Goal: Task Accomplishment & Management: Use online tool/utility

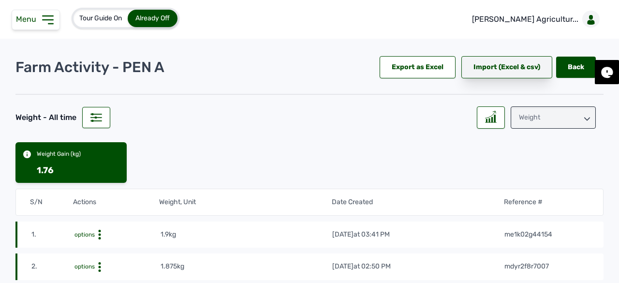
click at [499, 65] on div "Import (Excel & csv)" at bounding box center [507, 67] width 91 height 22
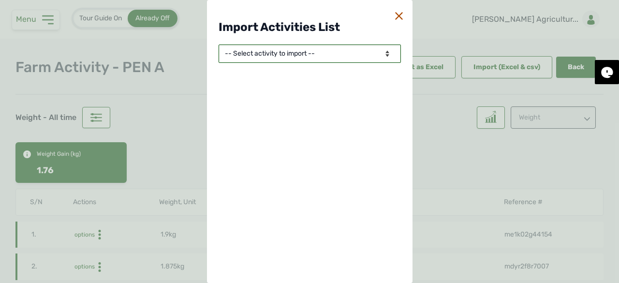
drag, startPoint x: 319, startPoint y: 50, endPoint x: 329, endPoint y: 60, distance: 14.7
click at [319, 50] on select "-- Select activity to import -- Eggs Produced Losses Average Weight Raw Materia…" at bounding box center [310, 54] width 182 height 18
select select "2"
click at [219, 45] on select "-- Select activity to import -- Eggs Produced Losses Average Weight Raw Materia…" at bounding box center [310, 54] width 182 height 18
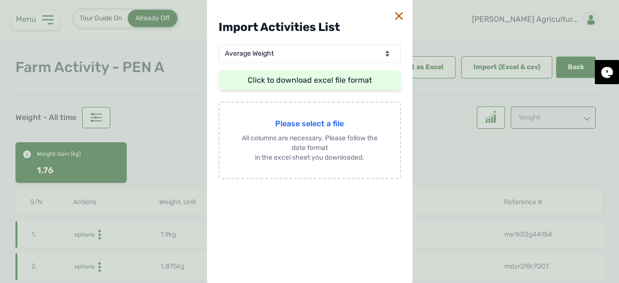
drag, startPoint x: 305, startPoint y: 79, endPoint x: 311, endPoint y: 83, distance: 7.0
click at [305, 79] on link "Click to download excel file format" at bounding box center [310, 79] width 124 height 9
click at [395, 17] on icon at bounding box center [399, 16] width 8 height 8
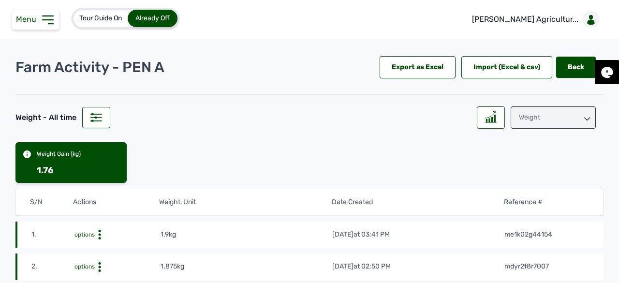
click at [303, 103] on div "Weight - All time Weight" at bounding box center [309, 116] width 588 height 26
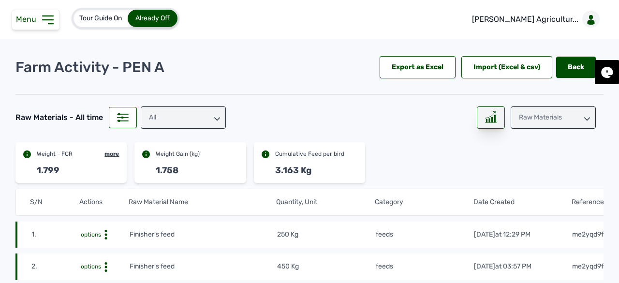
click at [489, 120] on rect at bounding box center [489, 121] width 1 height 4
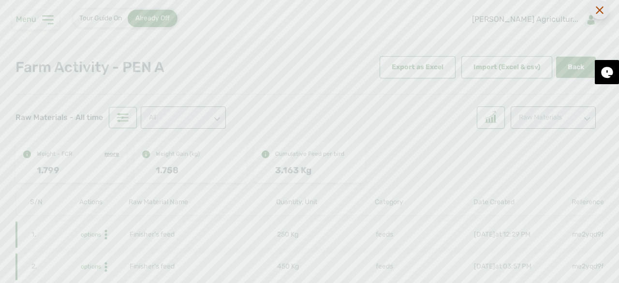
click at [601, 13] on icon at bounding box center [600, 10] width 8 height 8
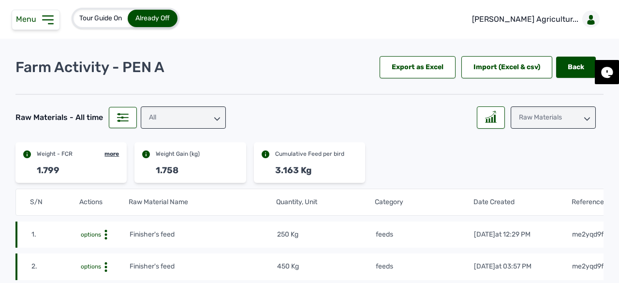
drag, startPoint x: 567, startPoint y: 110, endPoint x: 562, endPoint y: 126, distance: 16.7
click at [566, 111] on div "Raw Materials" at bounding box center [553, 117] width 85 height 22
click at [547, 169] on div "Weight" at bounding box center [553, 177] width 85 height 17
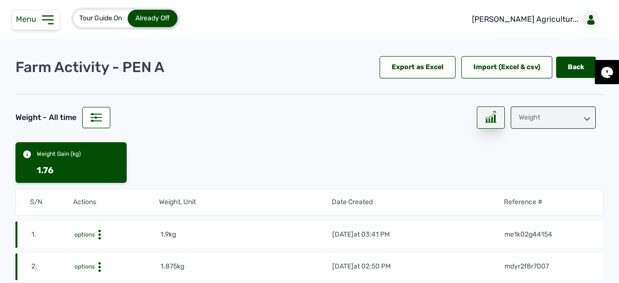
click at [494, 118] on div at bounding box center [491, 117] width 28 height 22
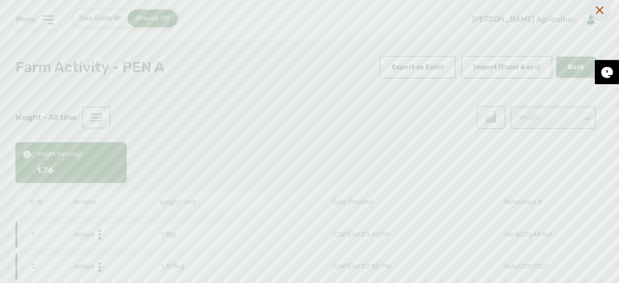
drag, startPoint x: 598, startPoint y: 12, endPoint x: 593, endPoint y: 65, distance: 53.4
click at [597, 12] on icon at bounding box center [600, 10] width 8 height 8
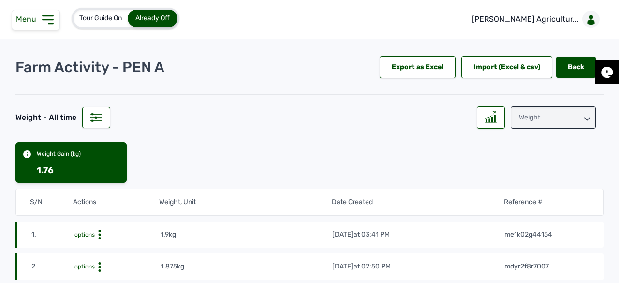
click at [556, 120] on div "Weight" at bounding box center [553, 117] width 85 height 22
click at [545, 175] on div "Losses" at bounding box center [553, 177] width 85 height 17
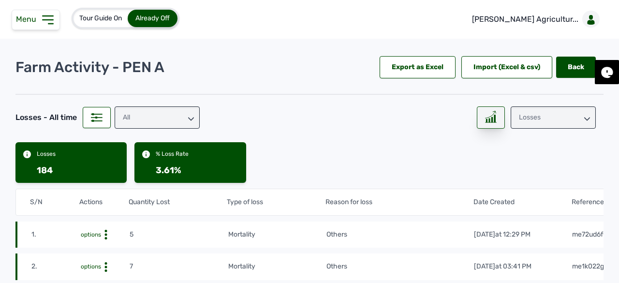
click at [487, 120] on icon at bounding box center [491, 117] width 12 height 12
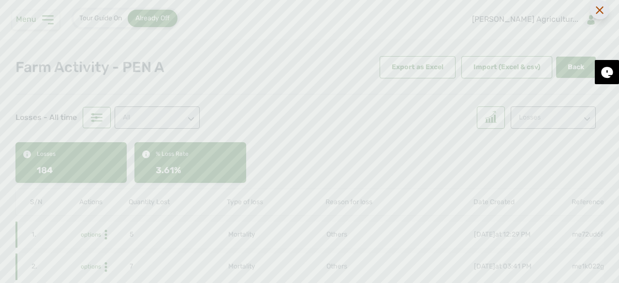
click at [599, 11] on icon at bounding box center [600, 10] width 8 height 8
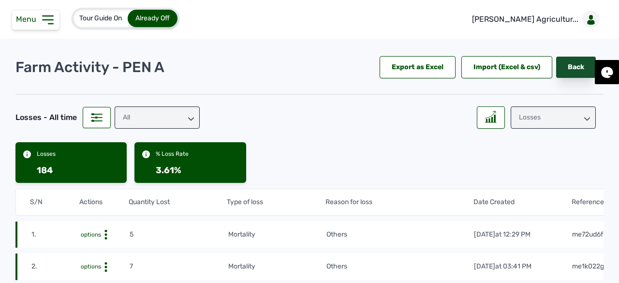
click at [585, 65] on link "Back" at bounding box center [576, 67] width 40 height 21
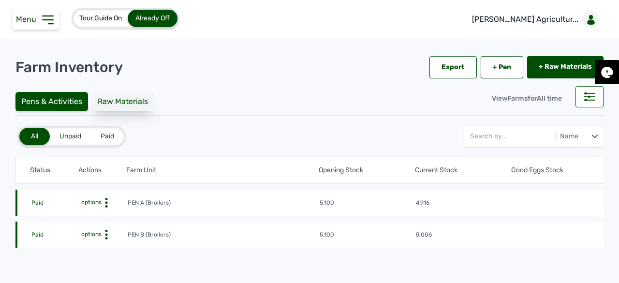
click at [112, 93] on div "Raw Materials" at bounding box center [123, 101] width 62 height 19
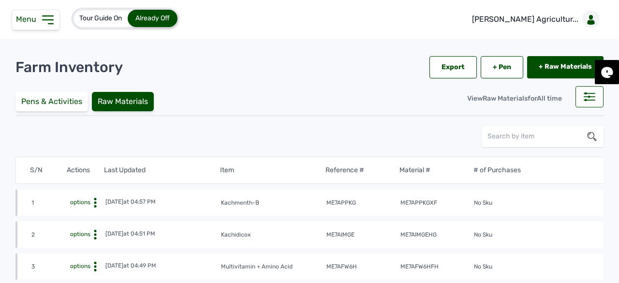
click at [84, 202] on span "options" at bounding box center [79, 202] width 22 height 7
click at [87, 212] on div "View" at bounding box center [69, 218] width 69 height 12
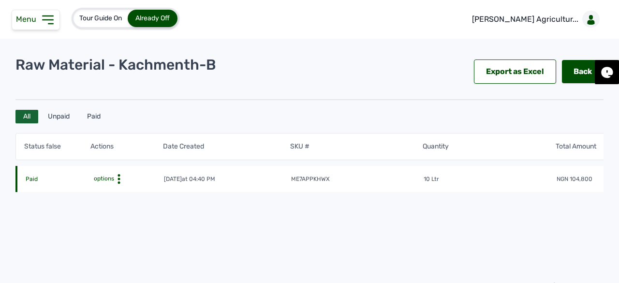
click at [105, 177] on span "options" at bounding box center [103, 179] width 22 height 8
click at [112, 195] on div "Edit" at bounding box center [122, 194] width 69 height 12
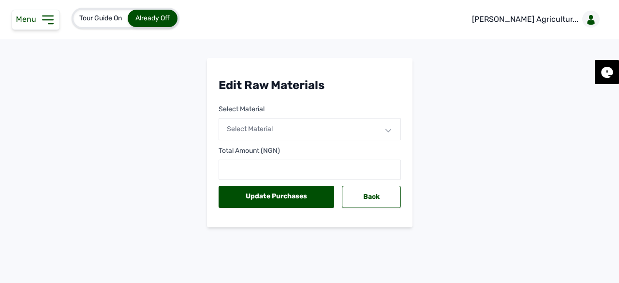
click at [374, 134] on div "Select Material" at bounding box center [310, 129] width 182 height 22
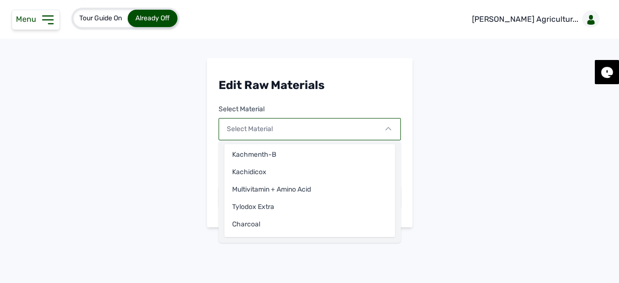
click at [374, 134] on div "Select Material" at bounding box center [310, 129] width 182 height 22
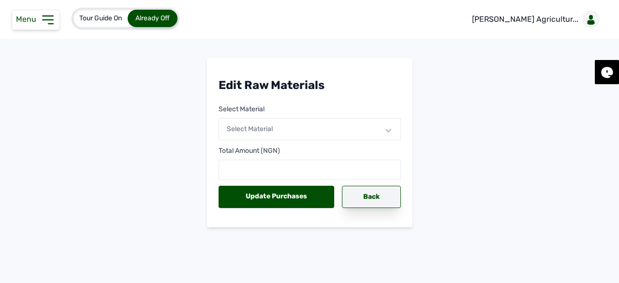
click at [361, 199] on div "Back" at bounding box center [371, 197] width 59 height 22
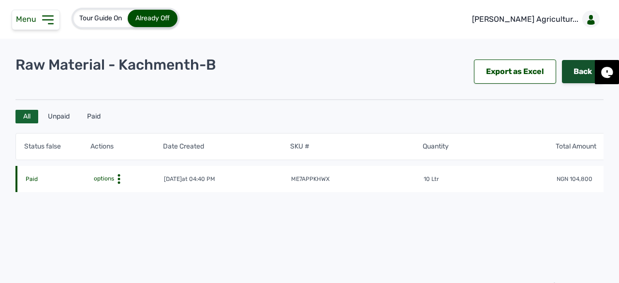
click at [566, 70] on link "Back" at bounding box center [583, 71] width 42 height 23
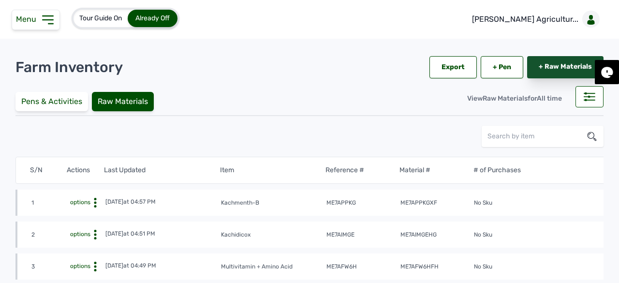
click at [551, 65] on link "+ Raw Materials" at bounding box center [565, 67] width 76 height 22
select select
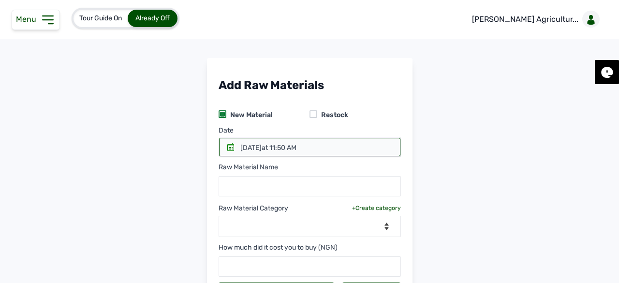
click at [313, 114] on div at bounding box center [314, 114] width 8 height 8
select select
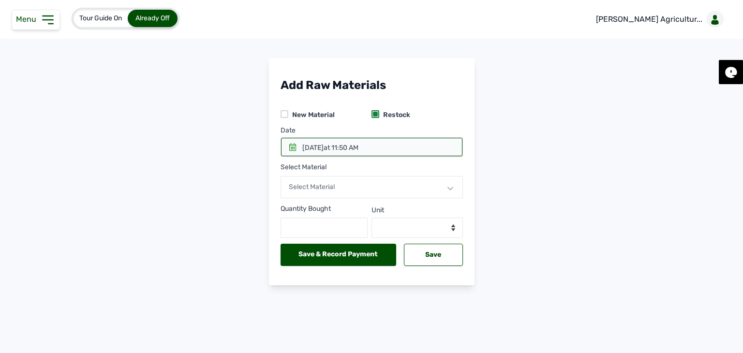
click at [46, 14] on icon at bounding box center [47, 19] width 15 height 15
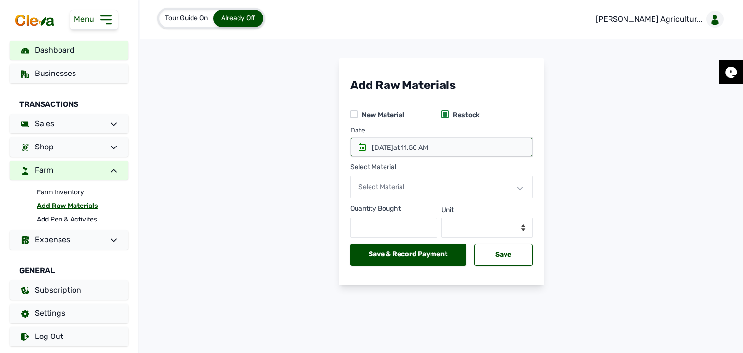
click at [60, 49] on span "Dashboard" at bounding box center [55, 49] width 40 height 9
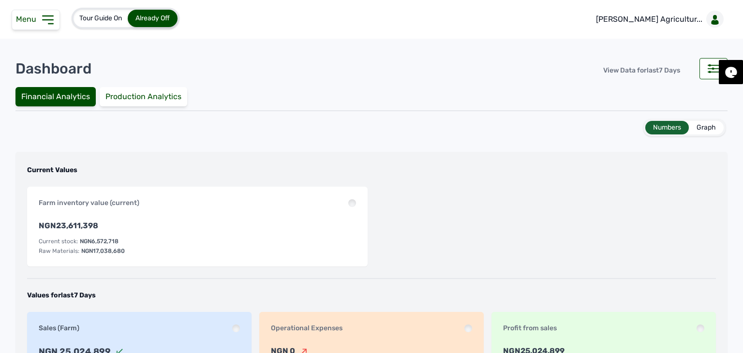
click at [28, 26] on div "Menu" at bounding box center [36, 20] width 48 height 20
